Goal: Information Seeking & Learning: Find specific fact

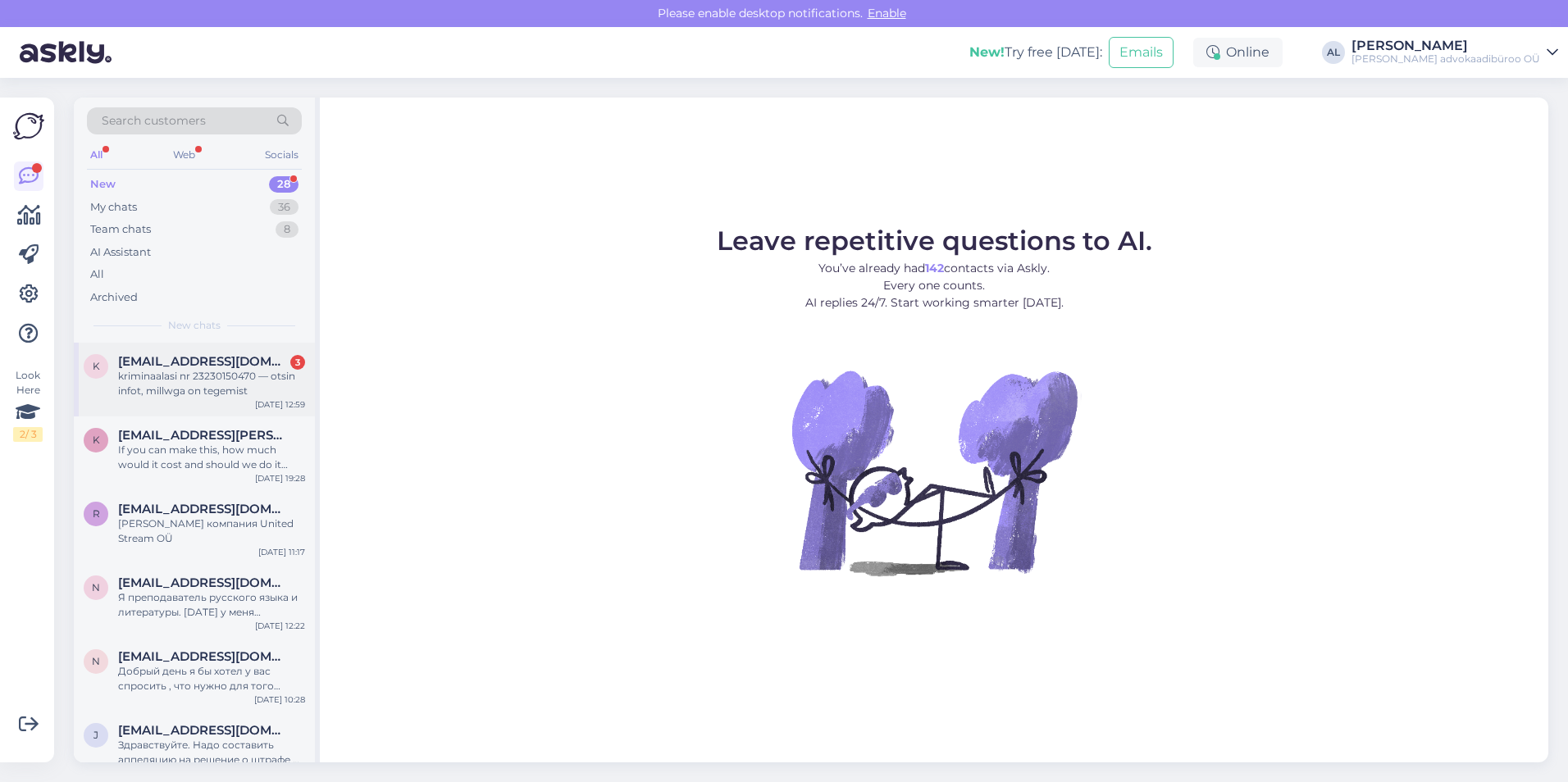
click at [199, 369] on div "kriminaalasi nr 23230150470 — otsin infot, millwga on tegemist" at bounding box center [211, 383] width 187 height 29
click at [159, 377] on div "kriminaalasi nr 23230150470 — otsin infot, millwga on tegemist" at bounding box center [211, 383] width 187 height 29
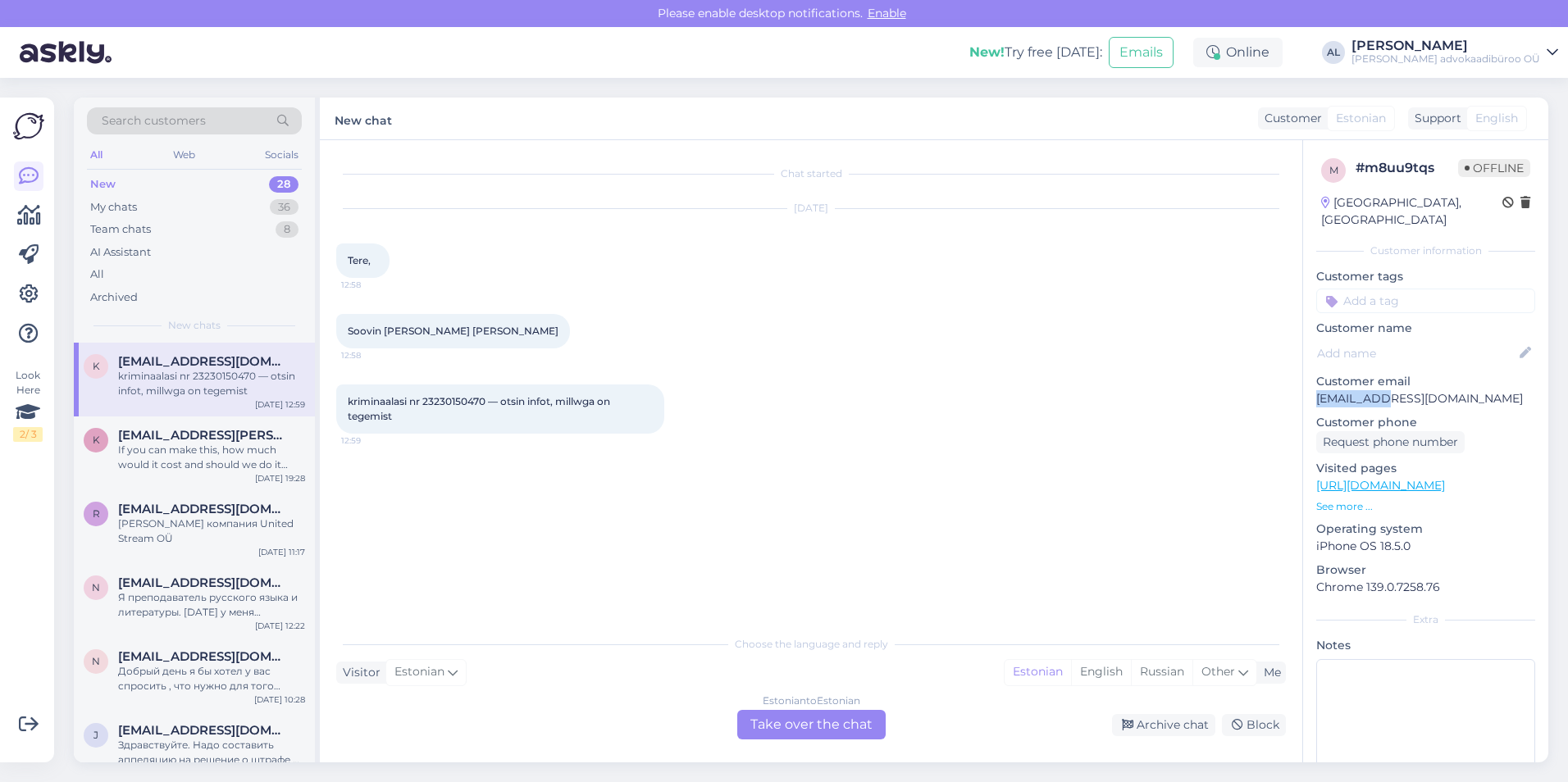
drag, startPoint x: 1394, startPoint y: 382, endPoint x: 1307, endPoint y: 387, distance: 87.1
click at [1307, 387] on div "m # m8uu9tqs Offline [GEOGRAPHIC_DATA], [GEOGRAPHIC_DATA] Customer information …" at bounding box center [1426, 486] width 246 height 691
drag, startPoint x: 1307, startPoint y: 387, endPoint x: 1329, endPoint y: 378, distance: 23.8
copy p "[EMAIL_ADDRESS][DOMAIN_NAME]"
drag, startPoint x: 422, startPoint y: 399, endPoint x: 485, endPoint y: 400, distance: 63.0
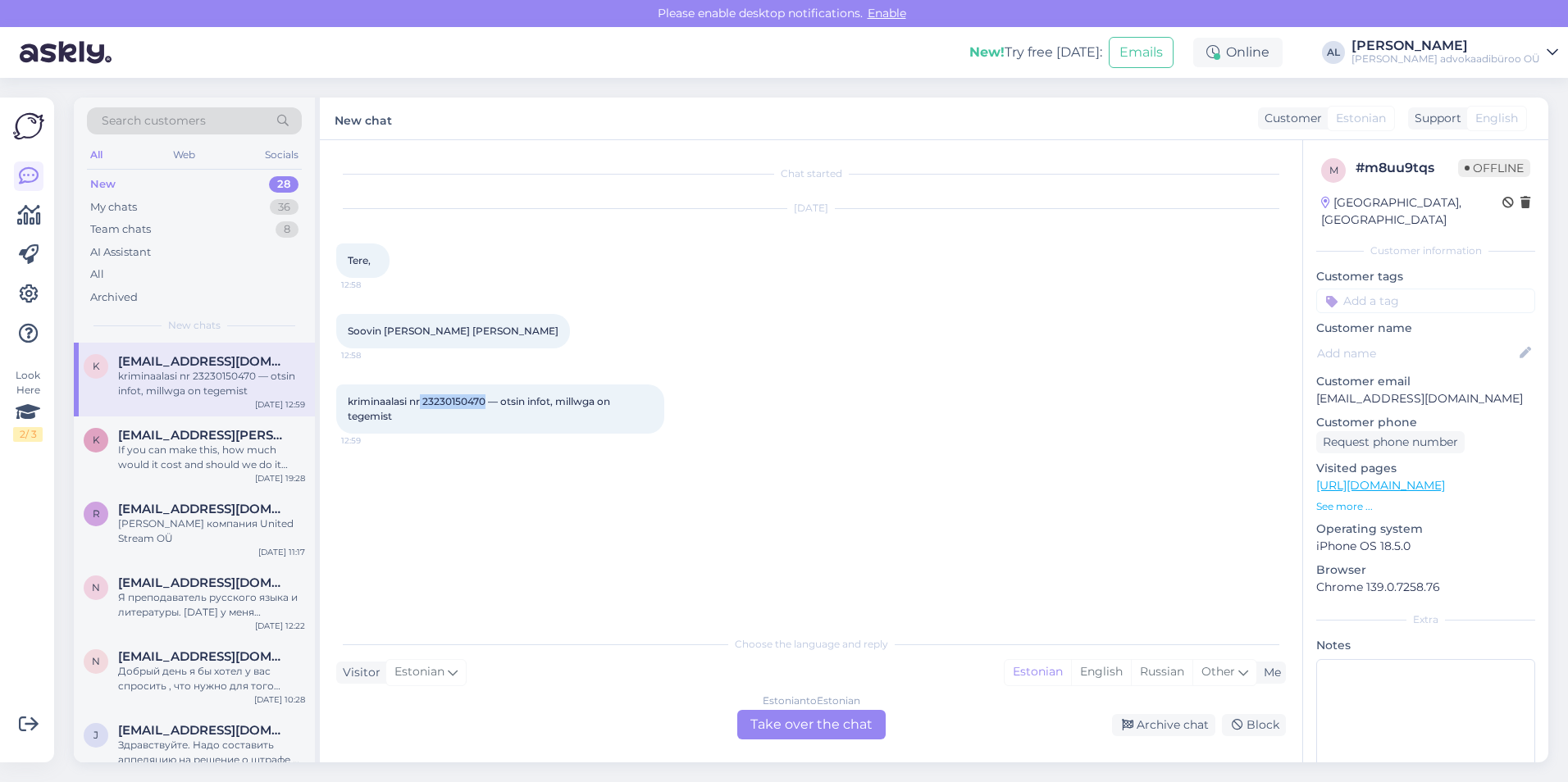
click at [485, 400] on span "kriminaalasi nr 23230150470 — otsin infot, millwga on tegemist" at bounding box center [480, 409] width 265 height 27
copy span "23230150470"
drag, startPoint x: 1392, startPoint y: 382, endPoint x: 1319, endPoint y: 388, distance: 73.2
click at [1319, 390] on p "[EMAIL_ADDRESS][DOMAIN_NAME]" at bounding box center [1426, 399] width 219 height 17
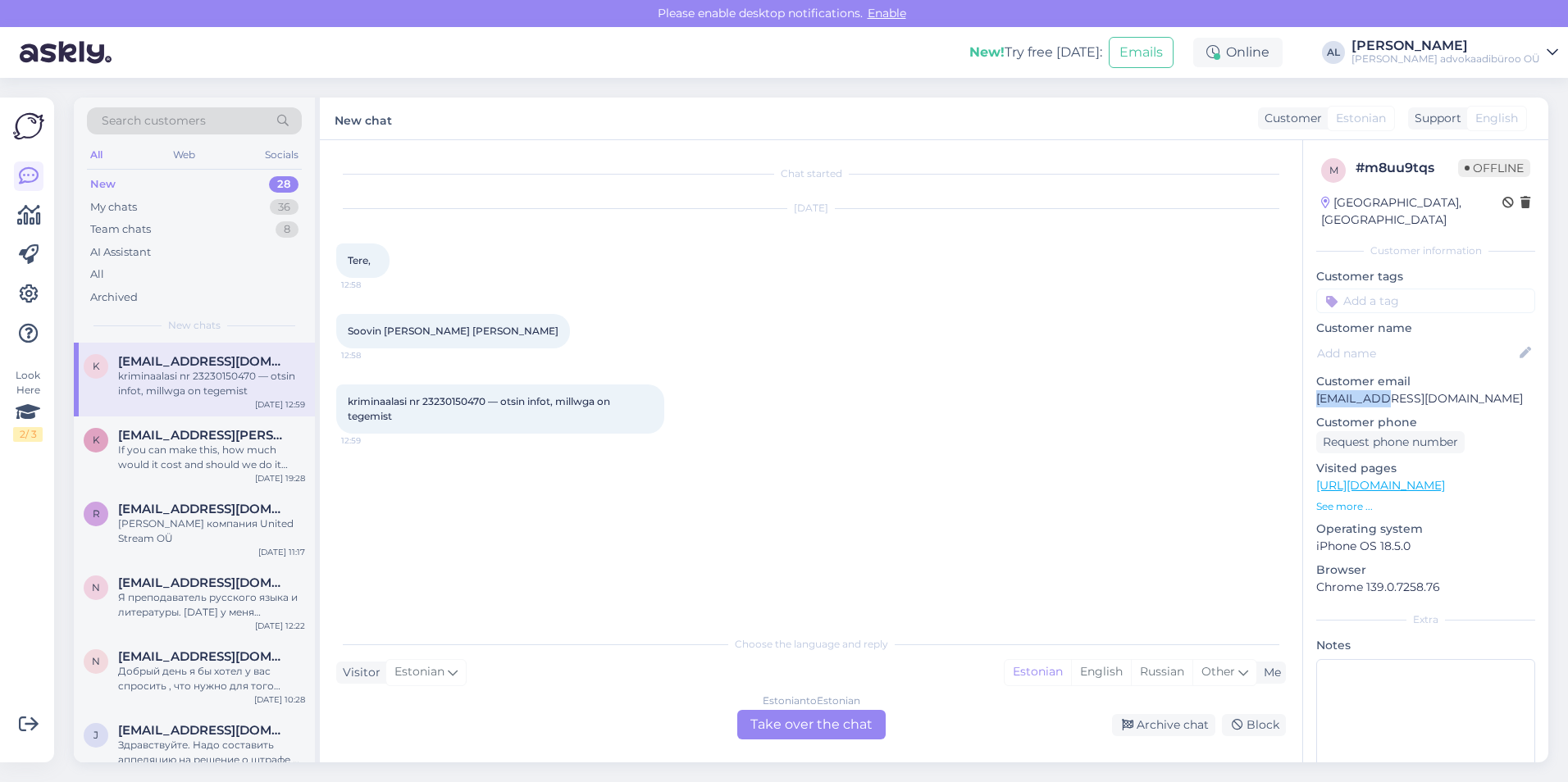
copy p "[EMAIL_ADDRESS][DOMAIN_NAME]"
